Goal: Task Accomplishment & Management: Use online tool/utility

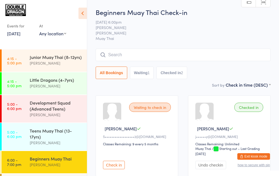
click at [17, 40] on div "Events for [DATE] [DATE] [DATE] Sun Mon Tue Wed Thu Fri Sat 40 28 29 30 01 02 0…" at bounding box center [43, 21] width 87 height 43
click at [20, 35] on link "[DATE]" at bounding box center [13, 33] width 13 height 6
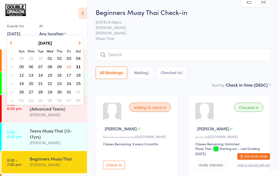
click at [78, 69] on button "11" at bounding box center [78, 66] width 8 height 7
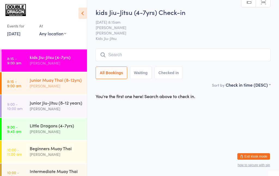
click at [16, 84] on time "8:15 - 9:00 am" at bounding box center [14, 83] width 14 height 9
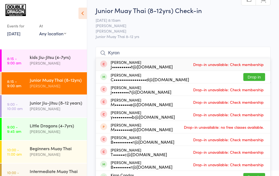
scroll to position [2, 0]
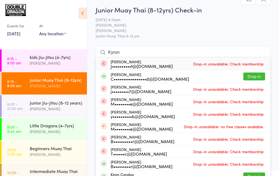
type input "Kyron"
click at [255, 77] on button "Drop in" at bounding box center [254, 77] width 22 height 8
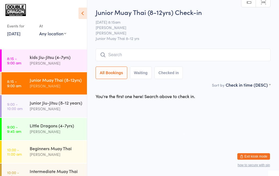
scroll to position [0, 0]
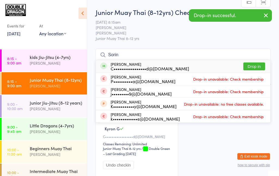
type input "Sorin"
click at [258, 67] on button "Drop in" at bounding box center [254, 67] width 22 height 8
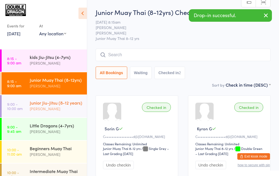
click at [44, 107] on div "[PERSON_NAME]" at bounding box center [56, 109] width 53 height 6
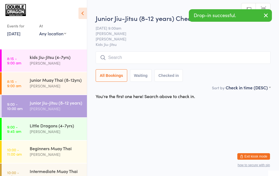
click at [42, 104] on div "Junior Jiu-Jitsu (8-12 years)" at bounding box center [56, 103] width 53 height 6
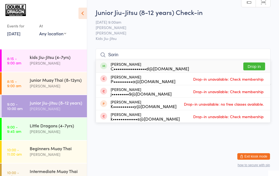
type input "Sorin"
click at [258, 68] on button "Drop in" at bounding box center [254, 67] width 22 height 8
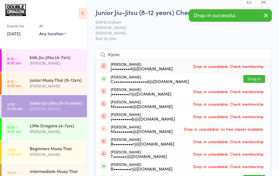
type input "Kyron"
click at [260, 80] on button "Drop in" at bounding box center [254, 79] width 22 height 8
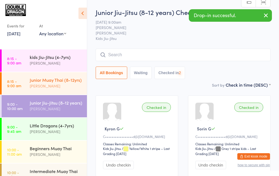
click at [36, 83] on div "[PERSON_NAME]" at bounding box center [56, 86] width 53 height 6
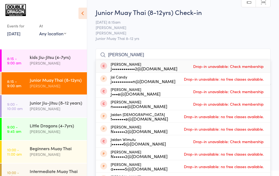
type input "J"
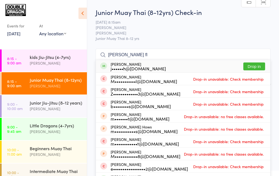
type input "[PERSON_NAME] fl"
click at [249, 66] on button "Drop in" at bounding box center [254, 67] width 22 height 8
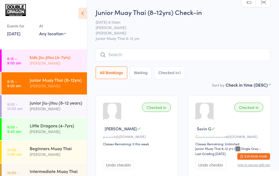
click at [55, 63] on div "[PERSON_NAME]" at bounding box center [56, 63] width 53 height 6
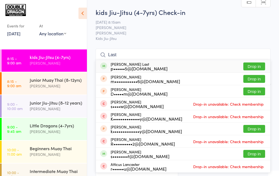
type input "Last"
click at [255, 68] on button "Drop in" at bounding box center [254, 67] width 22 height 8
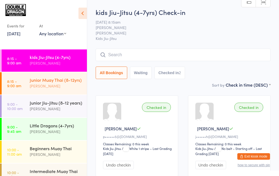
click at [25, 89] on link "8:15 - 9:00 am Junior Muay Thai (8-12yrs) [PERSON_NAME]" at bounding box center [44, 83] width 85 height 22
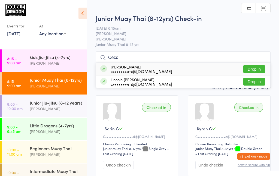
type input "Cecc"
click at [249, 68] on button "Drop in" at bounding box center [254, 69] width 22 height 8
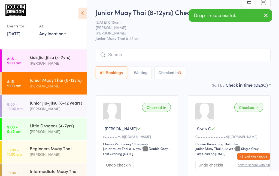
click at [26, 88] on link "8:15 - 9:00 am Junior Muay Thai (8-12yrs) [PERSON_NAME]" at bounding box center [44, 83] width 85 height 22
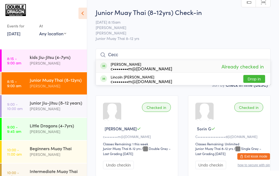
type input "Cecc"
click at [254, 81] on button "Drop in" at bounding box center [254, 79] width 22 height 8
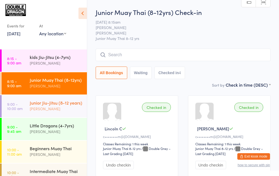
click at [54, 108] on div "[PERSON_NAME]" at bounding box center [56, 109] width 53 height 6
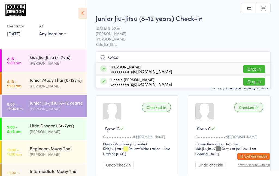
type input "Cecc"
click at [255, 68] on button "Drop in" at bounding box center [254, 69] width 22 height 8
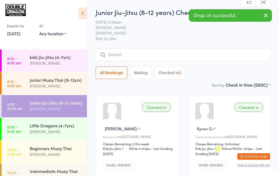
click at [51, 108] on div "[PERSON_NAME]" at bounding box center [56, 109] width 53 height 6
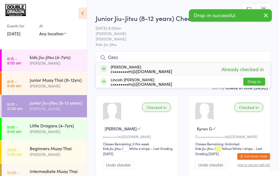
type input "Cecc"
click at [253, 80] on button "Drop in" at bounding box center [254, 82] width 22 height 8
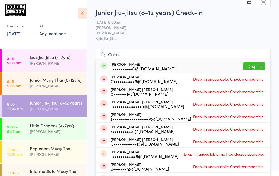
type input "Conor"
click at [163, 67] on div "L••••••••••G@[DOMAIN_NAME]" at bounding box center [142, 68] width 65 height 4
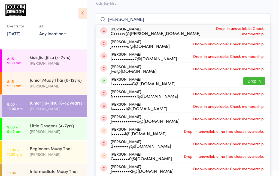
scroll to position [36, 0]
type input "[PERSON_NAME]"
click at [255, 83] on button "Drop in" at bounding box center [254, 81] width 22 height 8
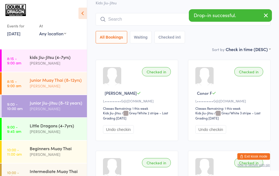
click at [48, 87] on div "[PERSON_NAME]" at bounding box center [56, 86] width 53 height 6
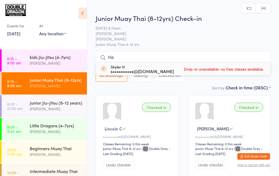
type input "Haa"
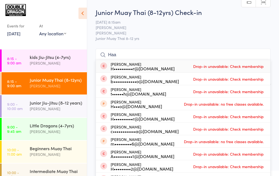
click at [43, 80] on div "Junior Muay Thai (8-12yrs)" at bounding box center [56, 80] width 53 height 6
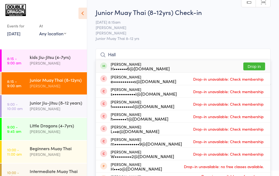
type input "Hall"
click at [258, 66] on button "Drop in" at bounding box center [254, 67] width 22 height 8
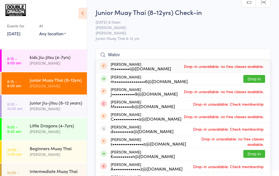
type input "Malov"
click at [256, 81] on button "Drop in" at bounding box center [254, 79] width 22 height 8
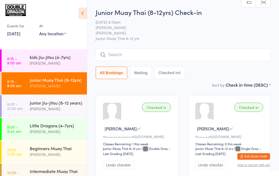
click at [57, 87] on div "[PERSON_NAME]" at bounding box center [56, 86] width 53 height 6
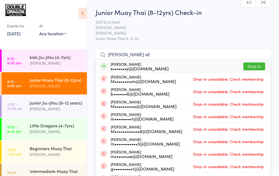
type input "[PERSON_NAME] all"
click at [254, 66] on button "Drop in" at bounding box center [254, 67] width 22 height 8
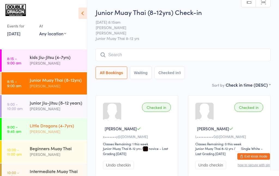
click at [46, 127] on div "Little Dragons (4-7yrs)" at bounding box center [56, 126] width 53 height 6
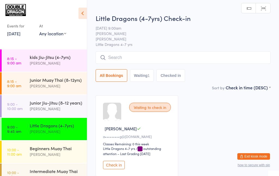
click at [115, 166] on button "Check in" at bounding box center [114, 165] width 22 height 8
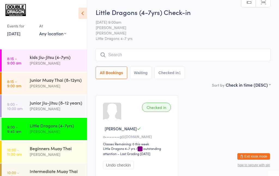
click at [144, 53] on input "search" at bounding box center [182, 55] width 175 height 13
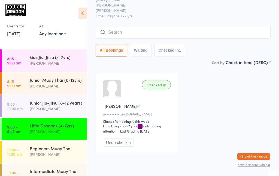
scroll to position [38, 0]
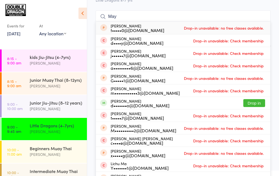
type input "May"
click at [130, 106] on div "d•••••••o@[DOMAIN_NAME]" at bounding box center [139, 105] width 59 height 4
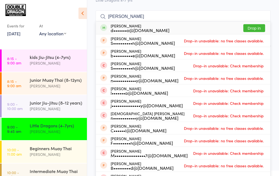
type input "[PERSON_NAME]"
click at [252, 30] on button "Drop in" at bounding box center [254, 28] width 22 height 8
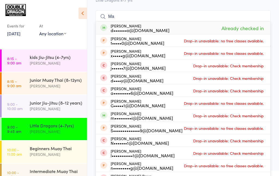
type input "M"
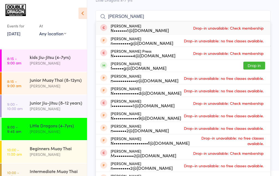
type input "[PERSON_NAME]"
click at [254, 66] on button "Drop in" at bounding box center [254, 66] width 22 height 8
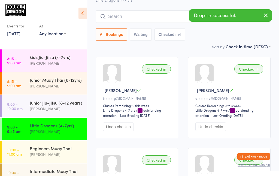
click at [129, 17] on input "search" at bounding box center [182, 16] width 175 height 13
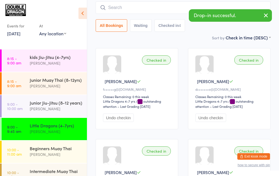
scroll to position [49, 0]
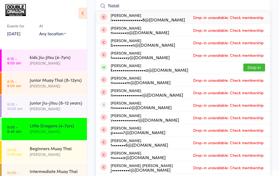
type input "Natali"
click at [253, 70] on button "Drop in" at bounding box center [254, 68] width 22 height 8
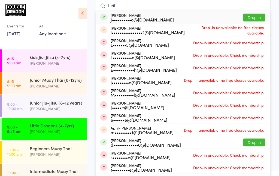
type input "Leil"
click at [251, 17] on button "Drop in" at bounding box center [254, 18] width 22 height 8
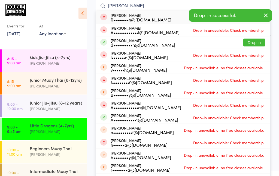
type input "[PERSON_NAME]"
click at [245, 58] on span "Drop-in unavailable: Check membership" at bounding box center [228, 55] width 73 height 8
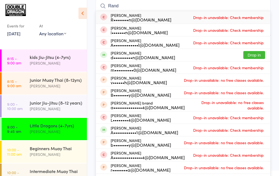
type input "Rand"
click at [252, 55] on button "Drop in" at bounding box center [254, 55] width 22 height 8
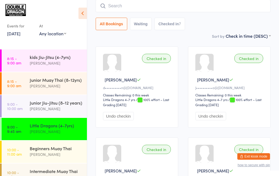
click at [201, 11] on input "search" at bounding box center [182, 6] width 175 height 13
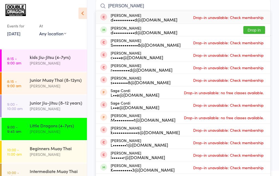
type input "[PERSON_NAME]"
click at [254, 30] on button "Drop in" at bounding box center [254, 30] width 22 height 8
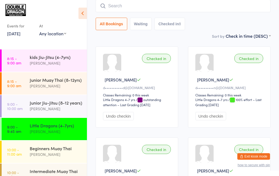
click at [55, 130] on div "[PERSON_NAME]" at bounding box center [56, 132] width 53 height 6
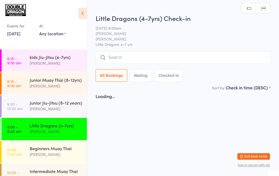
scroll to position [0, 0]
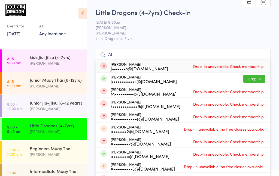
type input "A"
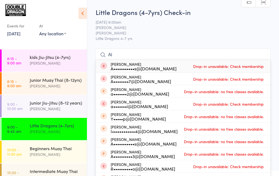
type input "A"
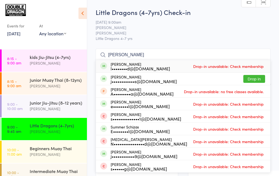
type input "[PERSON_NAME]"
click at [257, 81] on button "Drop in" at bounding box center [254, 79] width 22 height 8
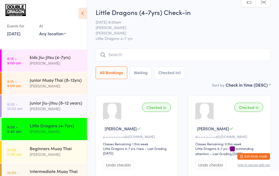
click at [116, 57] on input "search" at bounding box center [182, 55] width 175 height 13
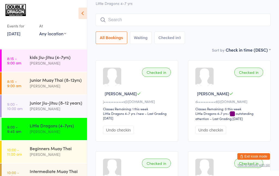
scroll to position [49, 0]
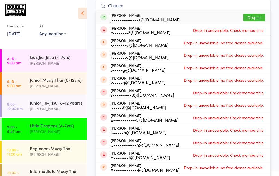
type input "Chance"
click at [162, 23] on div "[PERSON_NAME] j••••••••••••••s@[DOMAIN_NAME] Drop in" at bounding box center [183, 17] width 174 height 13
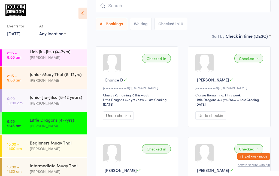
scroll to position [6, 0]
click at [43, 78] on div "[PERSON_NAME]" at bounding box center [56, 80] width 53 height 6
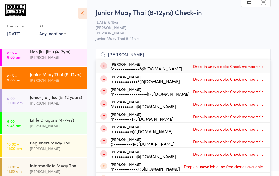
type input "[PERSON_NAME] all"
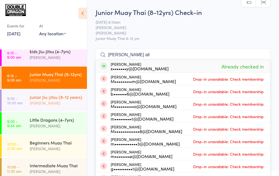
click at [57, 103] on div "[PERSON_NAME]" at bounding box center [56, 103] width 53 height 6
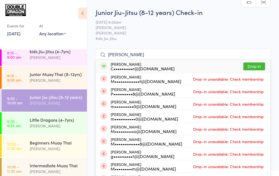
type input "[PERSON_NAME]"
click at [255, 66] on button "Drop in" at bounding box center [254, 67] width 22 height 8
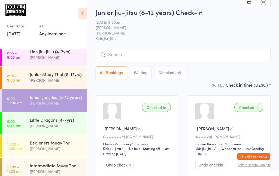
scroll to position [55, 0]
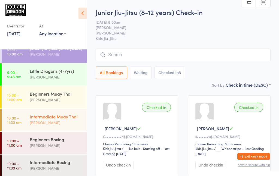
click at [66, 119] on div "Intermediate Muay Thai" at bounding box center [56, 117] width 53 height 6
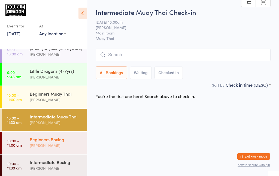
click at [71, 146] on div "[PERSON_NAME]" at bounding box center [56, 146] width 53 height 6
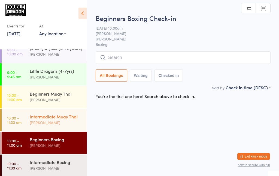
click at [64, 120] on div "[PERSON_NAME]" at bounding box center [56, 123] width 53 height 6
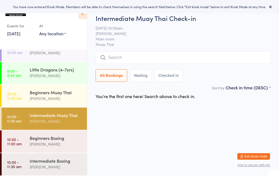
click at [134, 60] on input "search" at bounding box center [182, 57] width 175 height 13
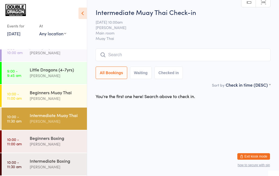
scroll to position [79, 0]
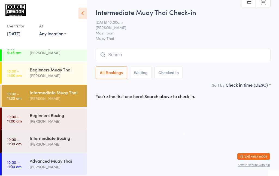
click at [63, 95] on div "Intermediate Muay Thai" at bounding box center [56, 93] width 53 height 6
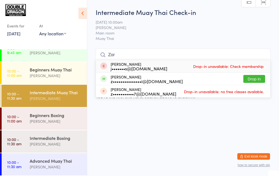
type input "Zor"
click at [257, 80] on button "Drop in" at bounding box center [254, 79] width 22 height 8
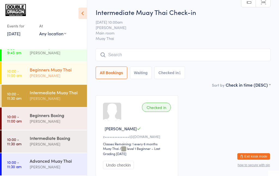
click at [35, 78] on div "[PERSON_NAME]" at bounding box center [56, 76] width 53 height 6
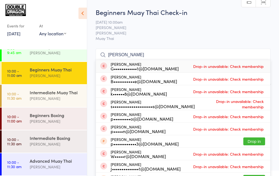
type input "Peter blackwood"
click at [170, 68] on div "Peter Blackwood G••••••••••••1@hotmail.com Drop-in unavailable: Check membership" at bounding box center [183, 66] width 174 height 13
type input "P"
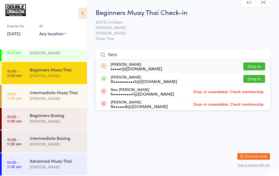
type input "Ners"
click at [251, 81] on button "Drop in" at bounding box center [254, 79] width 22 height 8
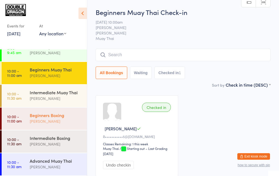
click at [52, 121] on div "[PERSON_NAME]" at bounding box center [56, 121] width 53 height 6
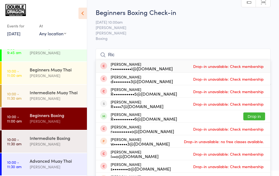
type input "Ric"
click at [130, 118] on div "R•••••••••••6@yahoo.com.au" at bounding box center [143, 119] width 66 height 4
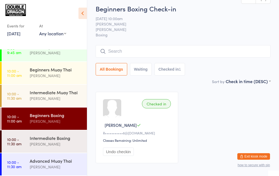
scroll to position [3, 0]
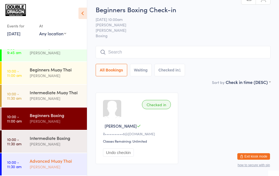
click at [41, 165] on div "[PERSON_NAME]" at bounding box center [56, 167] width 53 height 6
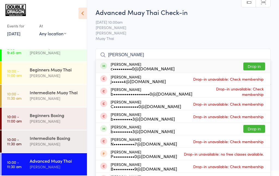
type input "Britton"
click at [258, 68] on button "Drop in" at bounding box center [254, 67] width 22 height 8
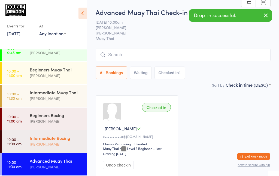
click at [45, 141] on div "[PERSON_NAME]" at bounding box center [56, 144] width 53 height 6
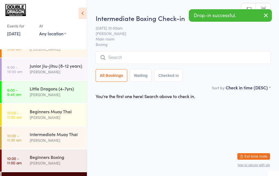
scroll to position [37, 0]
click at [57, 143] on div "[PERSON_NAME]" at bounding box center [56, 140] width 53 height 6
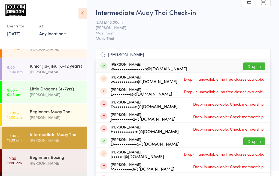
type input "Wayne"
click at [260, 67] on button "Drop in" at bounding box center [254, 67] width 22 height 8
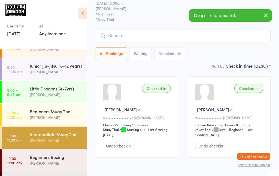
scroll to position [38, 0]
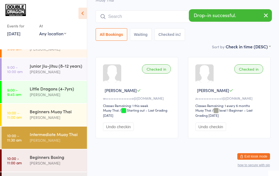
click at [159, 69] on div "Checked in" at bounding box center [156, 68] width 29 height 9
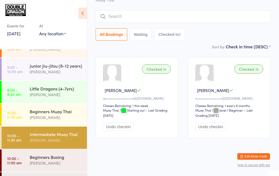
click at [21, 133] on link "10:00 - 11:30 am Intermediate Muay Thai [PERSON_NAME]" at bounding box center [44, 138] width 85 height 22
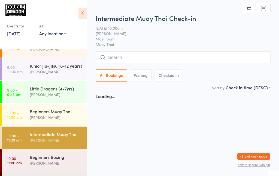
scroll to position [0, 0]
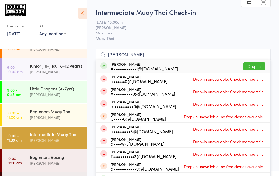
type input "Andrew ra"
click at [254, 66] on button "Drop in" at bounding box center [254, 67] width 22 height 8
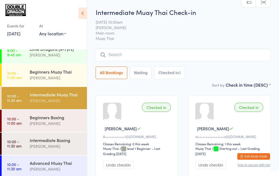
scroll to position [79, 0]
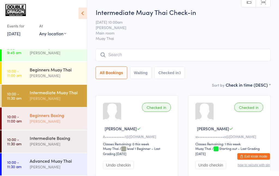
click at [52, 118] on div "Beginners Boxing" at bounding box center [56, 115] width 53 height 6
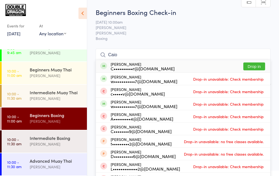
type input "Caio"
click at [251, 68] on button "Drop in" at bounding box center [254, 67] width 22 height 8
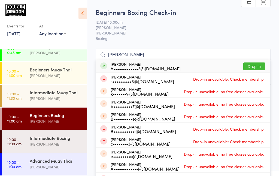
type input "Ben chand"
click at [248, 66] on button "Drop in" at bounding box center [254, 67] width 22 height 8
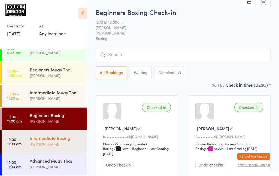
click at [73, 146] on div "[PERSON_NAME]" at bounding box center [56, 144] width 53 height 6
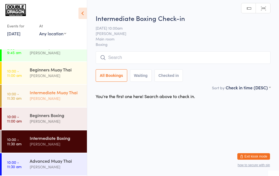
click at [63, 100] on div "[PERSON_NAME]" at bounding box center [56, 98] width 53 height 6
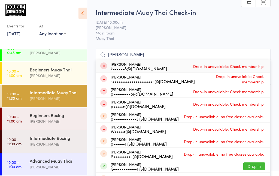
type input "Peter"
click at [255, 169] on button "Drop in" at bounding box center [254, 167] width 22 height 8
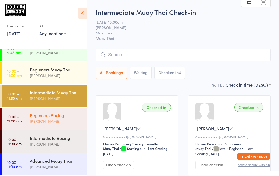
click at [62, 126] on div "Beginners Boxing Shane Greenwood" at bounding box center [58, 118] width 57 height 21
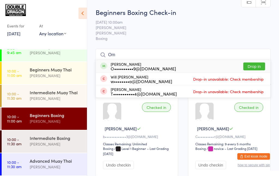
type input "Om"
click at [124, 68] on div "O••••••••••9@hotmail.com" at bounding box center [142, 68] width 65 height 4
